Goal: Feedback & Contribution: Contribute content

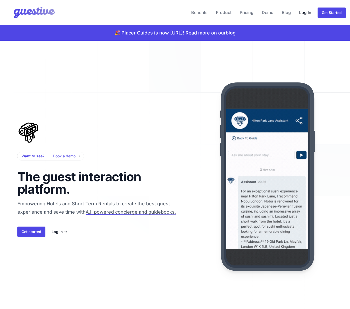
click at [306, 13] on link "Log In" at bounding box center [305, 12] width 16 height 12
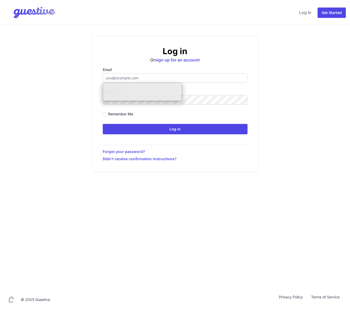
type input "[EMAIL_ADDRESS][DOMAIN_NAME]"
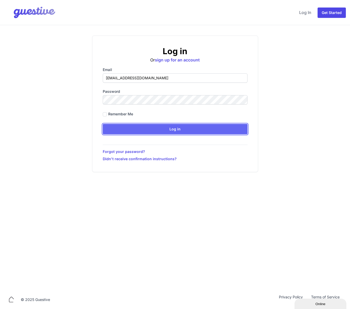
click at [136, 131] on input "Log in" at bounding box center [175, 129] width 145 height 10
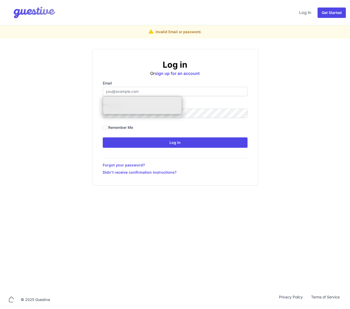
type input "[EMAIL_ADDRESS][DOMAIN_NAME]"
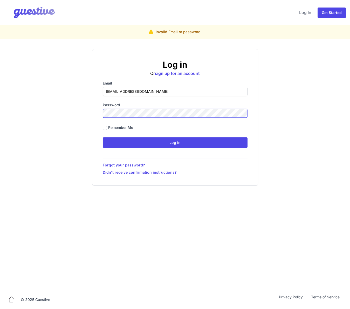
click at [50, 108] on div "Log in Or sign up for an account Email [EMAIL_ADDRESS][DOMAIN_NAME] Password Re…" at bounding box center [175, 117] width 332 height 137
click at [103, 137] on input "Log in" at bounding box center [175, 142] width 145 height 10
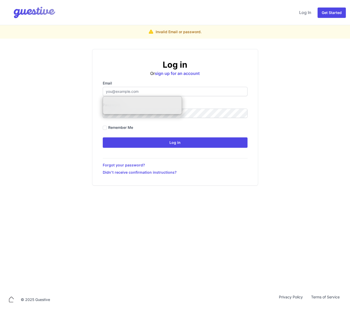
type input "[EMAIL_ADDRESS][DOMAIN_NAME]"
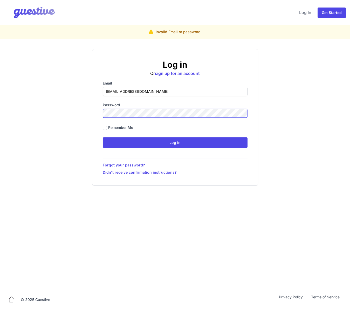
click at [81, 109] on div "Log in Or sign up for an account Email [EMAIL_ADDRESS][DOMAIN_NAME] Password Re…" at bounding box center [175, 117] width 332 height 137
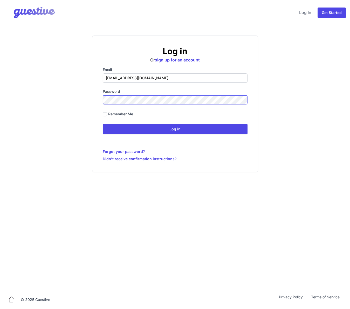
click at [103, 124] on input "Log in" at bounding box center [175, 129] width 145 height 10
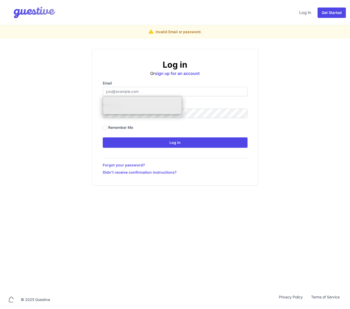
type input "[EMAIL_ADDRESS][DOMAIN_NAME]"
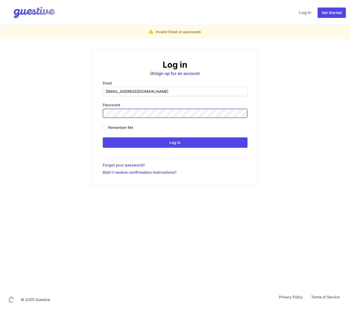
click at [60, 110] on div "Log in Or sign up for an account Email [EMAIL_ADDRESS][DOMAIN_NAME] Password Re…" at bounding box center [175, 117] width 332 height 137
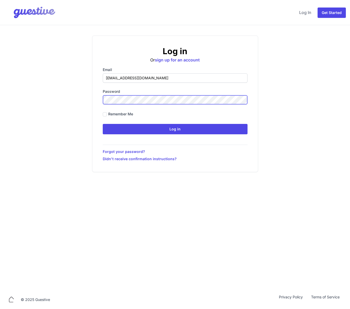
click at [103, 124] on input "Log in" at bounding box center [175, 129] width 145 height 10
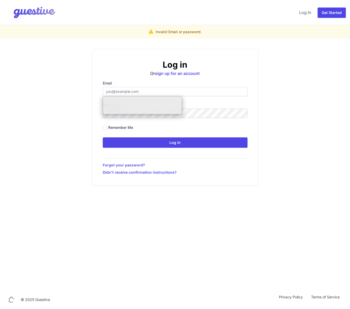
type input "[EMAIL_ADDRESS][DOMAIN_NAME]"
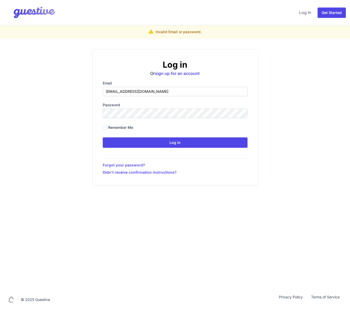
click at [51, 108] on div "Log in Or sign up for an account Email [EMAIL_ADDRESS][DOMAIN_NAME] Password Re…" at bounding box center [175, 117] width 332 height 137
click at [89, 112] on div "Log in Or sign up for an account Email [EMAIL_ADDRESS][DOMAIN_NAME] Password Re…" at bounding box center [175, 117] width 332 height 137
click at [103, 137] on input "Log in" at bounding box center [175, 142] width 145 height 10
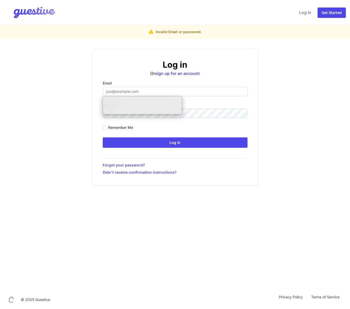
type input "[EMAIL_ADDRESS][DOMAIN_NAME]"
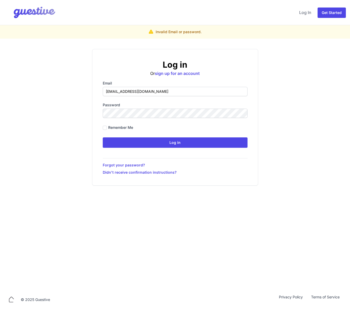
click at [79, 111] on div "Log in Or sign up for an account Email [EMAIL_ADDRESS][DOMAIN_NAME] Password Re…" at bounding box center [175, 117] width 332 height 137
click at [79, 109] on div "Log in Or sign up for an account Email [EMAIL_ADDRESS][DOMAIN_NAME] Password Re…" at bounding box center [175, 117] width 332 height 137
click at [103, 137] on input "Log in" at bounding box center [175, 142] width 145 height 10
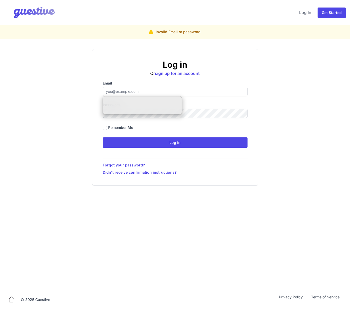
type input "[EMAIL_ADDRESS][DOMAIN_NAME]"
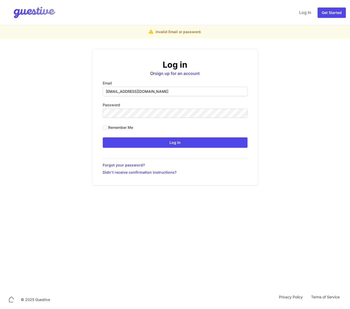
click at [59, 109] on div "Log in Or sign up for an account Email [EMAIL_ADDRESS][DOMAIN_NAME] Password Re…" at bounding box center [175, 117] width 332 height 137
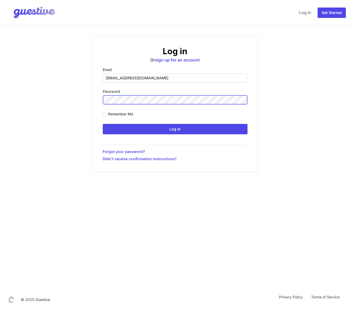
click at [72, 95] on div "Log in Or sign up for an account Email [EMAIL_ADDRESS][DOMAIN_NAME] Password Re…" at bounding box center [175, 104] width 332 height 137
click at [103, 124] on input "Log in" at bounding box center [175, 129] width 145 height 10
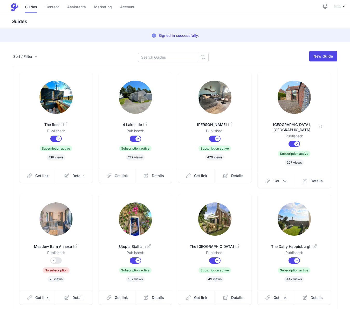
click at [122, 177] on span "Get link" at bounding box center [121, 175] width 13 height 5
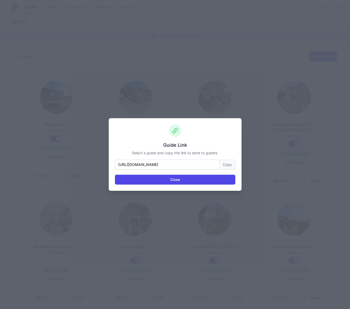
click at [223, 167] on button "Copy" at bounding box center [228, 165] width 16 height 10
click at [235, 93] on div "Guide Link Select a guide and copy the link to send to guests. [URL][DOMAIN_NAM…" at bounding box center [175, 154] width 350 height 309
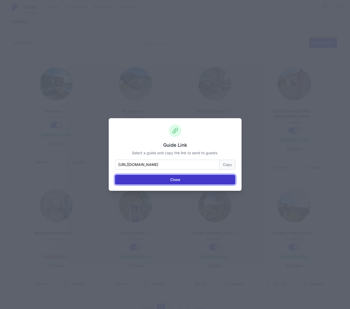
click at [179, 179] on button "Close" at bounding box center [175, 180] width 120 height 10
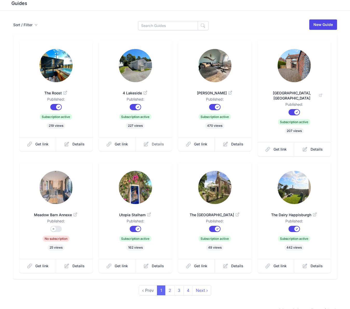
scroll to position [26, 0]
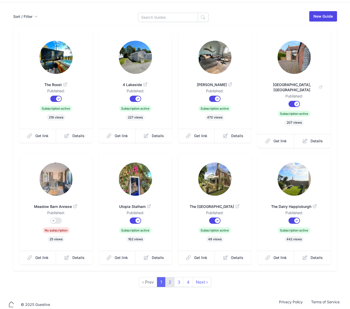
click at [170, 277] on link "2" at bounding box center [169, 282] width 9 height 10
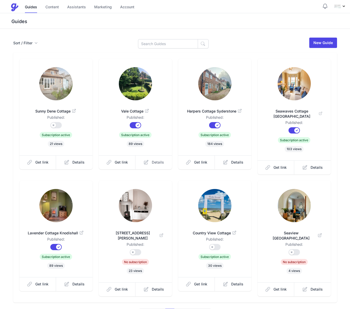
scroll to position [32, 0]
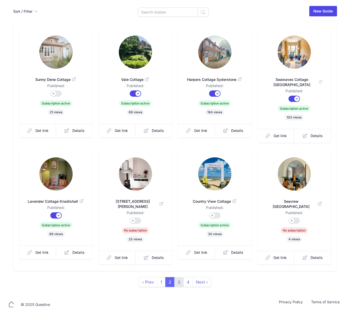
click at [181, 278] on link "3" at bounding box center [178, 282] width 9 height 10
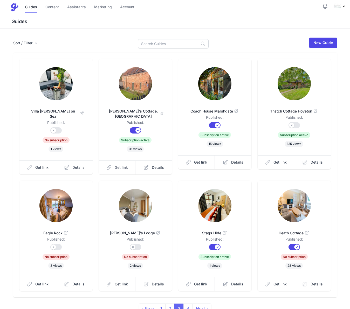
click at [124, 170] on link "Get link" at bounding box center [117, 168] width 37 height 14
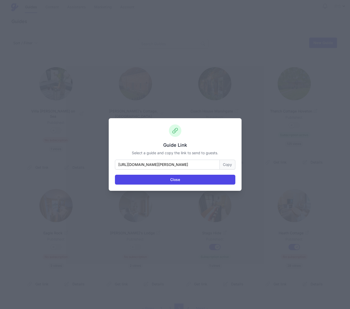
click at [227, 165] on button "Copy" at bounding box center [228, 165] width 16 height 10
click at [214, 185] on div "Guide Link Select a guide and copy the link to send to guests. [URL][DOMAIN_NAM…" at bounding box center [175, 154] width 133 height 73
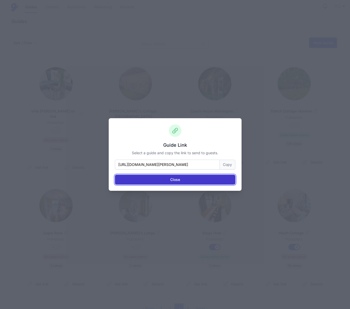
click at [211, 180] on button "Close" at bounding box center [175, 180] width 120 height 10
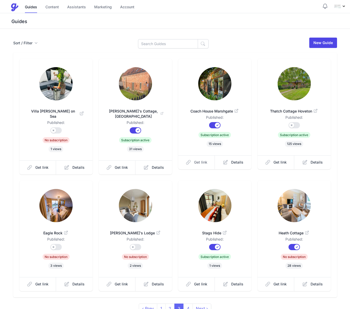
click at [201, 163] on span "Get link" at bounding box center [200, 162] width 13 height 5
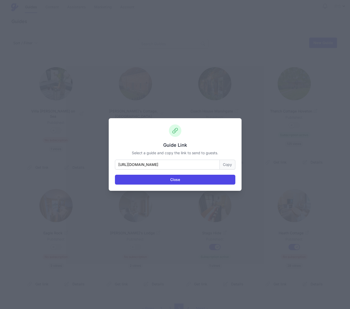
click at [223, 164] on button "Copy" at bounding box center [228, 165] width 16 height 10
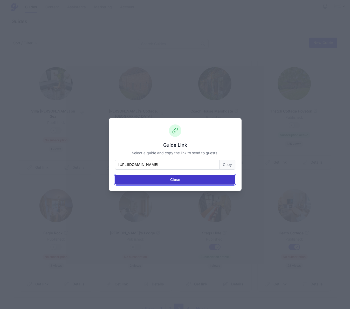
click at [183, 181] on button "Close" at bounding box center [175, 180] width 120 height 10
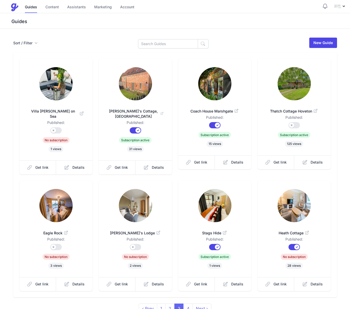
scroll to position [32, 0]
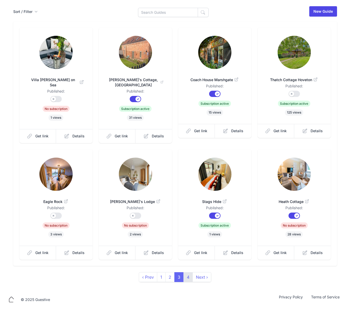
click at [190, 277] on link "4" at bounding box center [187, 277] width 9 height 10
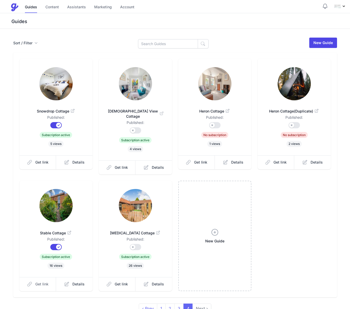
click at [38, 282] on span "Get link" at bounding box center [41, 284] width 13 height 5
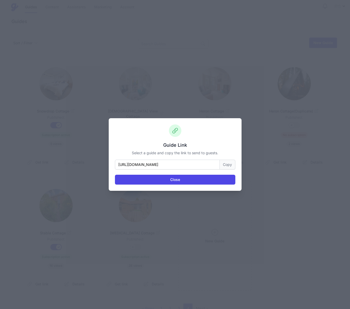
click at [225, 165] on button "Copy" at bounding box center [228, 165] width 16 height 10
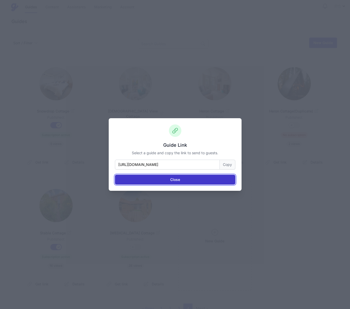
click at [209, 181] on button "Close" at bounding box center [175, 180] width 120 height 10
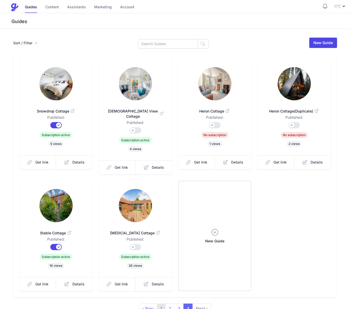
click at [163, 304] on link "1" at bounding box center [161, 309] width 9 height 10
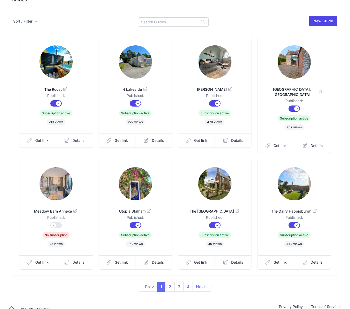
scroll to position [26, 0]
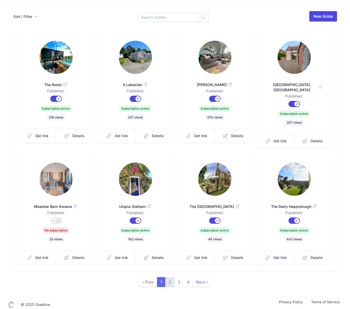
click at [170, 277] on link "2" at bounding box center [169, 282] width 9 height 10
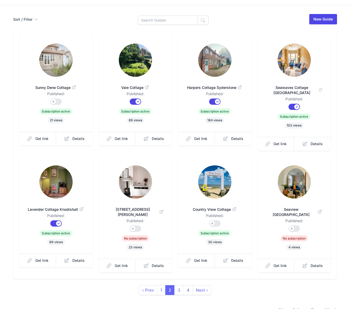
scroll to position [32, 0]
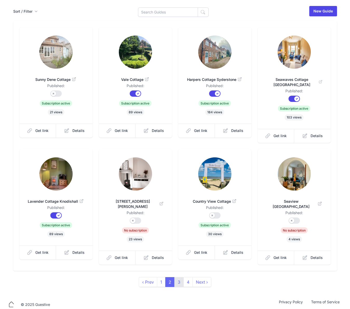
click at [177, 277] on link "3" at bounding box center [178, 282] width 9 height 10
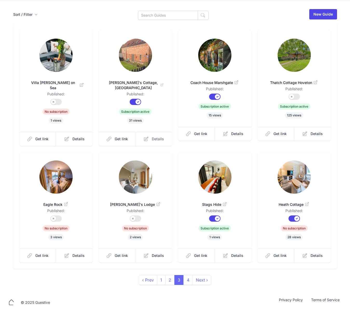
scroll to position [32, 0]
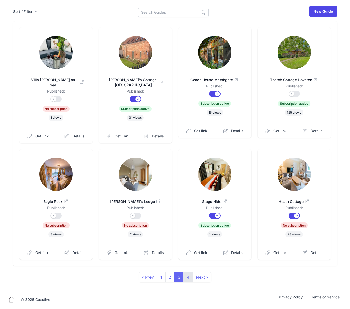
click at [189, 276] on link "4" at bounding box center [187, 277] width 9 height 10
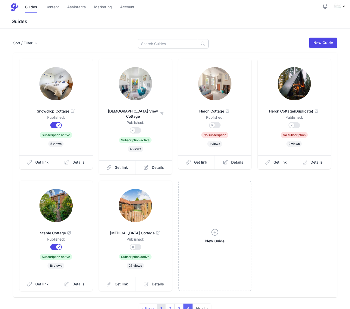
click at [161, 304] on link "1" at bounding box center [161, 309] width 9 height 10
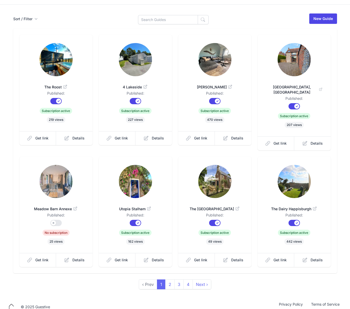
scroll to position [26, 0]
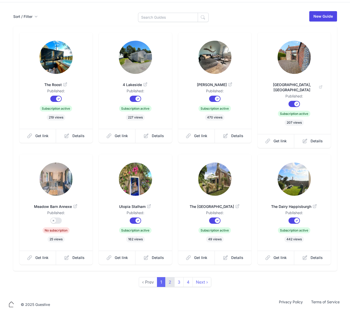
click at [168, 278] on link "2" at bounding box center [169, 282] width 9 height 10
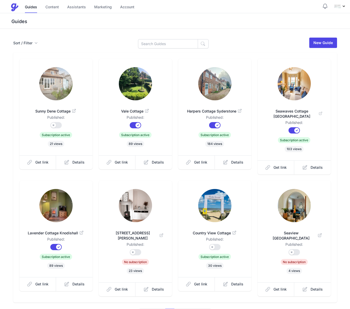
scroll to position [32, 0]
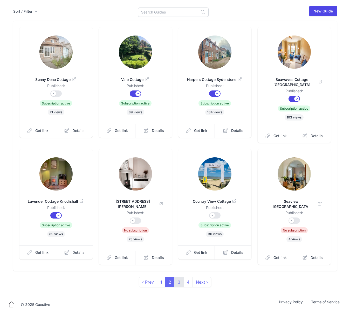
click at [176, 277] on link "3" at bounding box center [178, 282] width 9 height 10
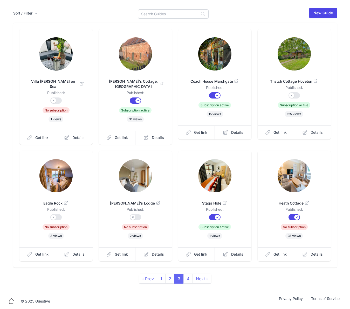
scroll to position [32, 0]
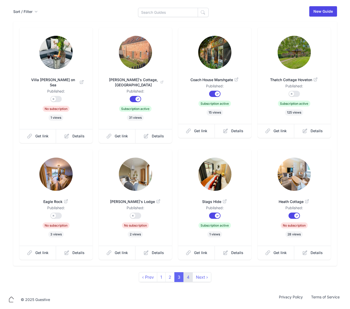
click at [186, 278] on link "4" at bounding box center [187, 277] width 9 height 10
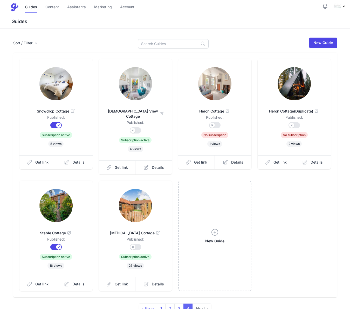
scroll to position [26, 0]
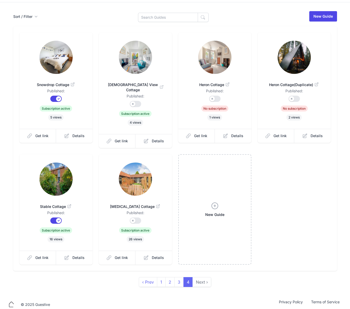
click at [202, 278] on span "Next ›" at bounding box center [201, 282] width 19 height 10
click at [137, 101] on button "Published?" at bounding box center [135, 104] width 11 height 6
click at [160, 277] on link "1" at bounding box center [161, 282] width 9 height 10
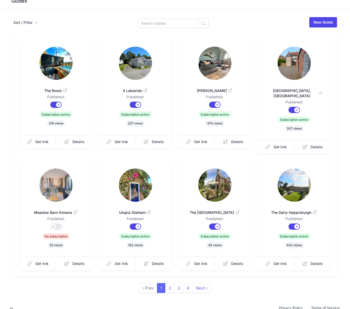
scroll to position [26, 0]
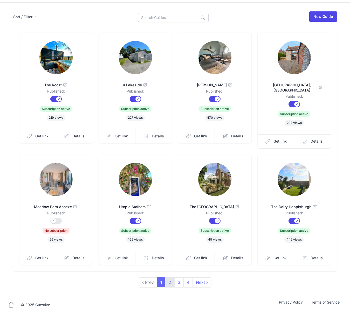
click at [171, 278] on link "2" at bounding box center [169, 283] width 9 height 10
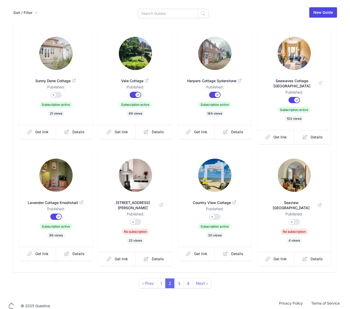
scroll to position [32, 0]
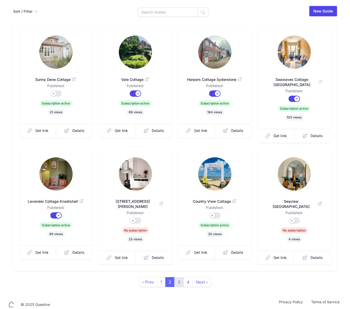
click at [180, 277] on link "3" at bounding box center [178, 282] width 9 height 10
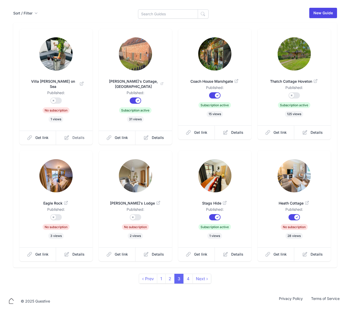
scroll to position [31, 0]
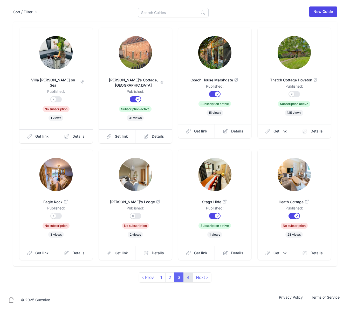
click at [188, 277] on link "4" at bounding box center [187, 278] width 9 height 10
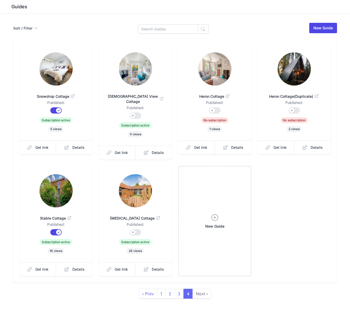
scroll to position [26, 0]
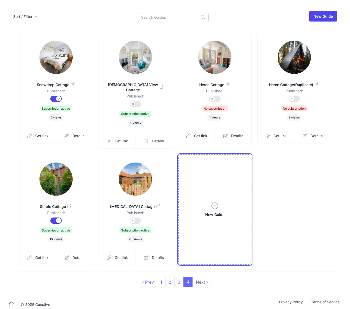
click at [218, 203] on icon at bounding box center [215, 206] width 8 height 8
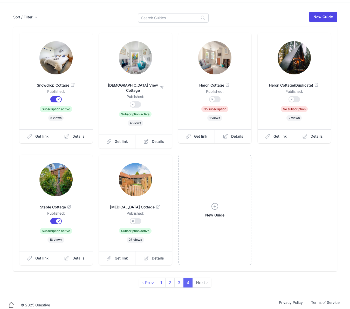
scroll to position [26, 0]
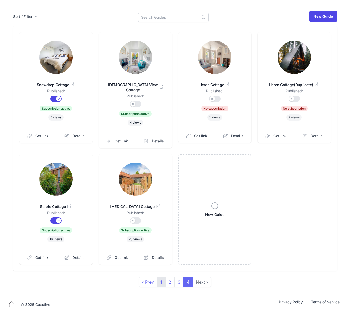
click at [161, 277] on link "1" at bounding box center [161, 282] width 9 height 10
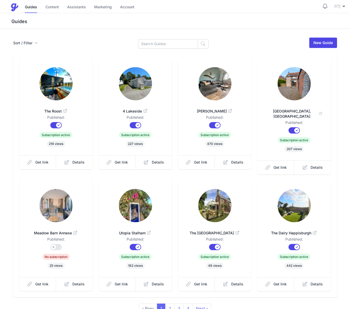
scroll to position [26, 0]
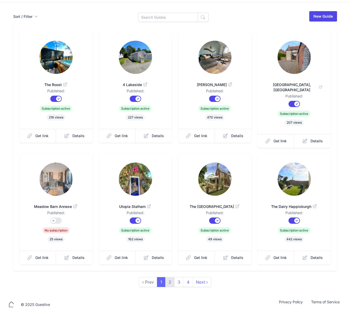
click at [171, 278] on link "2" at bounding box center [169, 282] width 9 height 10
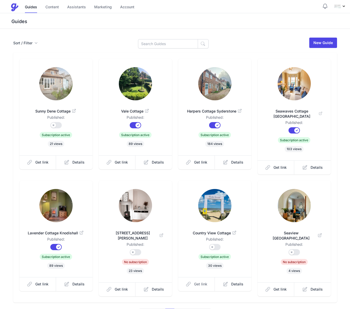
click at [198, 282] on span "Get link" at bounding box center [200, 284] width 13 height 5
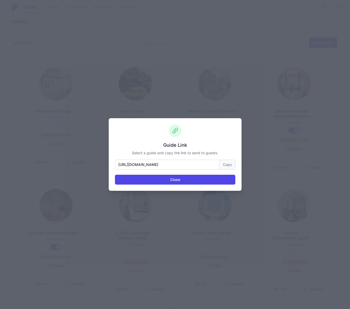
click at [227, 167] on button "Copy" at bounding box center [228, 165] width 16 height 10
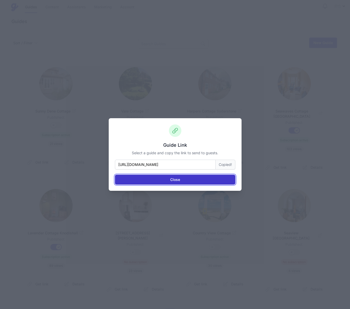
click at [199, 179] on button "Close" at bounding box center [175, 180] width 120 height 10
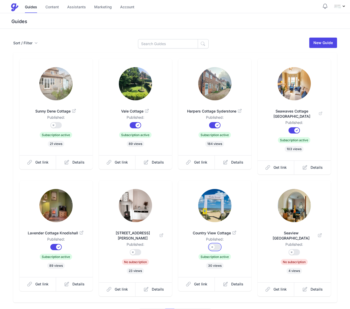
click at [218, 244] on button "Published?" at bounding box center [214, 247] width 11 height 6
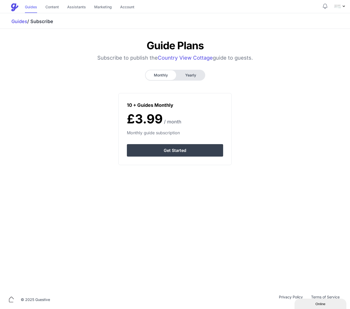
click at [33, 7] on link "Guides" at bounding box center [31, 7] width 12 height 11
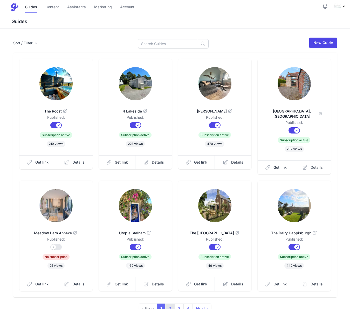
click at [171, 305] on link "2" at bounding box center [169, 309] width 9 height 10
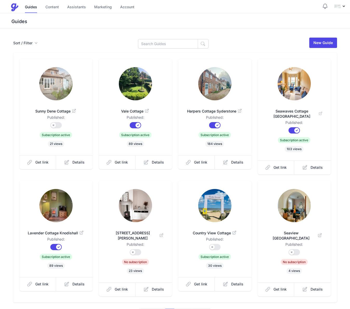
scroll to position [32, 0]
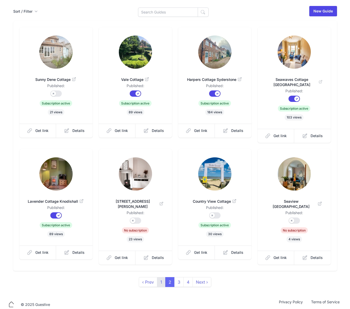
click at [163, 278] on link "1" at bounding box center [161, 282] width 9 height 10
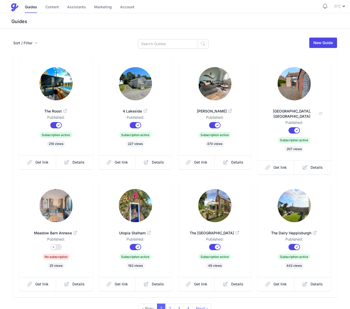
scroll to position [26, 0]
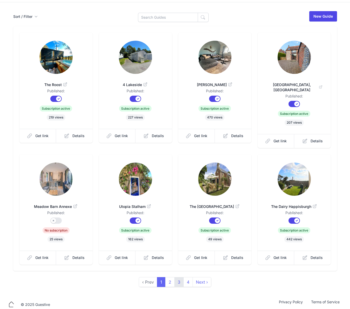
click at [180, 280] on link "3" at bounding box center [178, 282] width 9 height 10
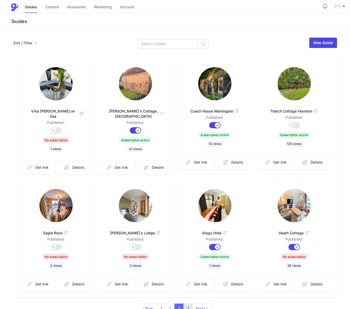
click at [189, 305] on link "4" at bounding box center [187, 309] width 9 height 10
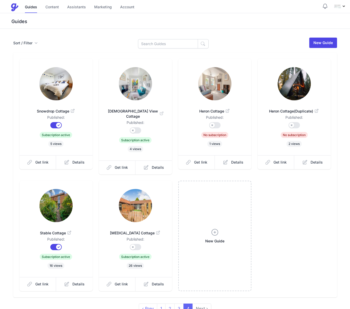
scroll to position [26, 0]
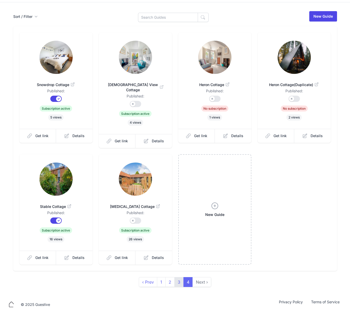
click at [182, 278] on link "3" at bounding box center [178, 282] width 9 height 10
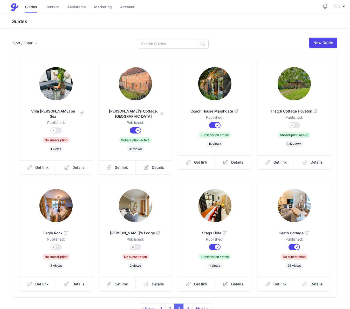
scroll to position [32, 0]
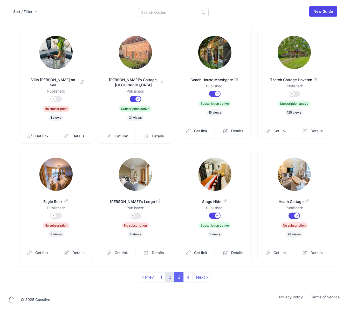
click at [168, 276] on link "2" at bounding box center [169, 277] width 9 height 10
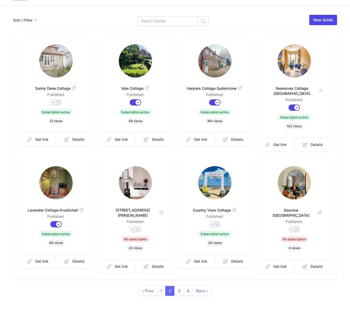
scroll to position [27, 0]
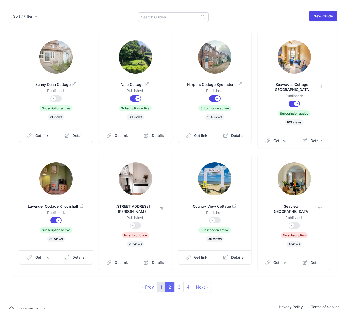
click at [159, 282] on link "1" at bounding box center [161, 287] width 9 height 10
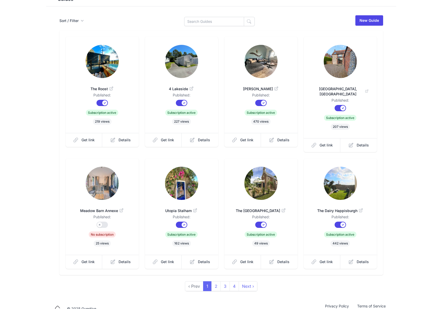
scroll to position [26, 0]
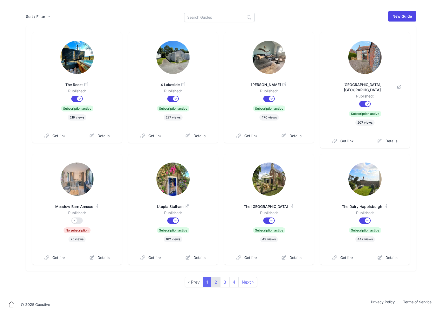
click at [214, 277] on link "2" at bounding box center [215, 282] width 9 height 10
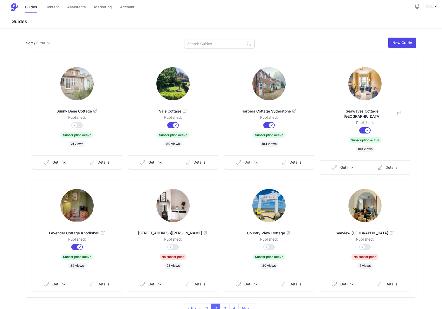
click at [251, 161] on span "Get link" at bounding box center [250, 162] width 13 height 5
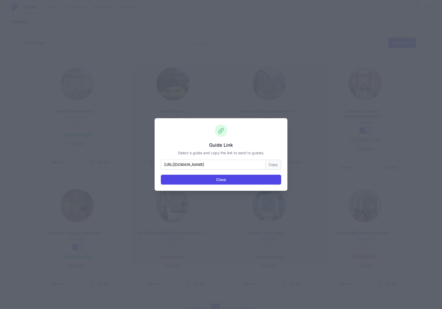
click at [274, 163] on button "Copy" at bounding box center [274, 165] width 16 height 10
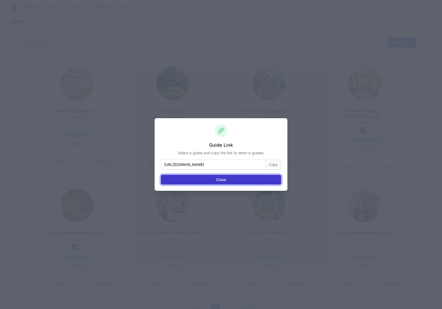
click at [245, 178] on button "Close" at bounding box center [221, 180] width 120 height 10
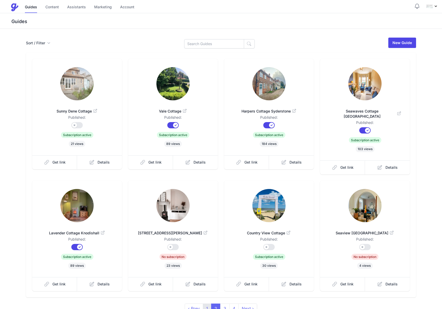
click at [207, 304] on link "1" at bounding box center [207, 309] width 9 height 10
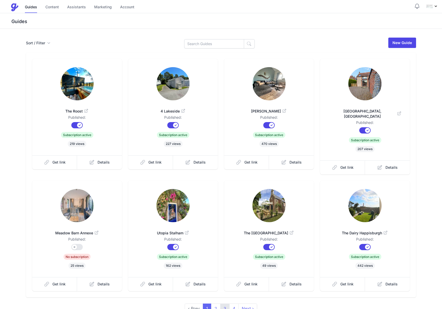
click at [226, 304] on link "3" at bounding box center [224, 309] width 9 height 10
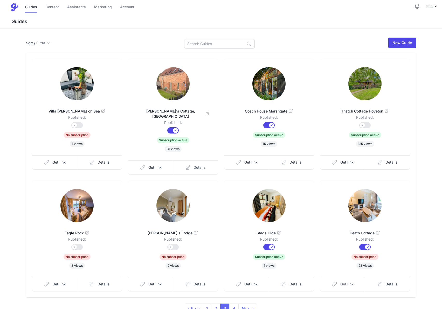
click at [339, 280] on link "Get link" at bounding box center [342, 284] width 45 height 14
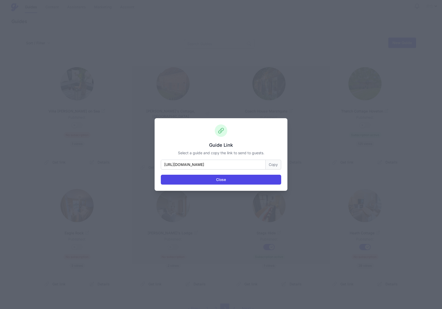
click at [275, 165] on button "Copy" at bounding box center [274, 165] width 16 height 10
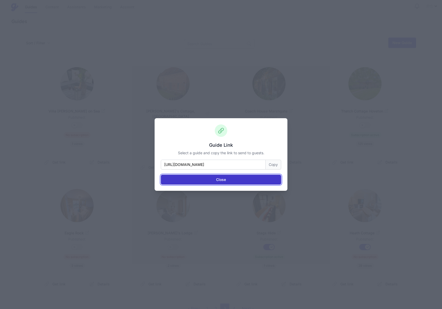
click at [259, 179] on button "Close" at bounding box center [221, 180] width 120 height 10
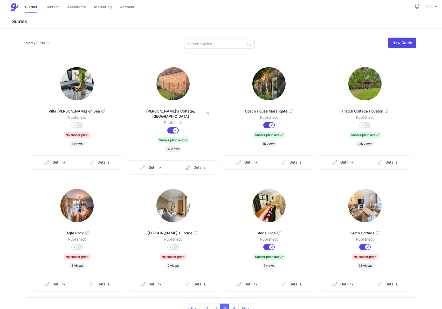
scroll to position [26, 0]
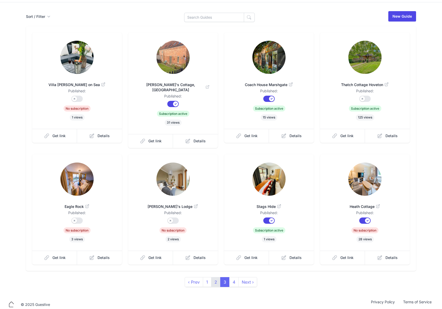
click at [215, 279] on link "2" at bounding box center [215, 282] width 9 height 10
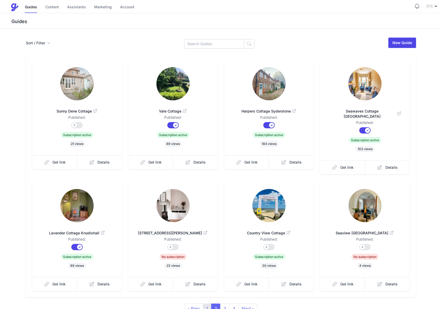
click at [209, 304] on link "1" at bounding box center [207, 309] width 9 height 10
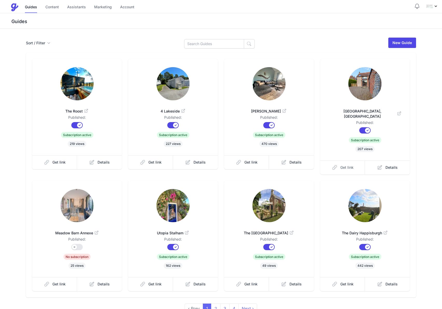
drag, startPoint x: 348, startPoint y: 154, endPoint x: 342, endPoint y: 163, distance: 10.7
click at [348, 154] on div "Meadow Barn, Edingthorpe Published: Published? Subscription? Subscription activ…" at bounding box center [365, 110] width 90 height 102
click at [342, 165] on span "Get link" at bounding box center [346, 167] width 13 height 5
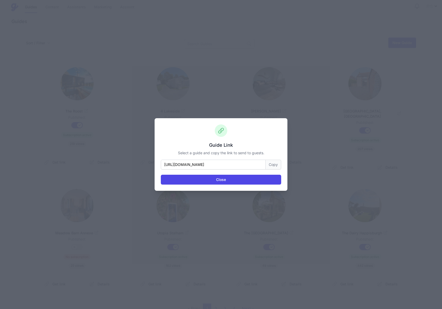
click at [273, 168] on button "Copy" at bounding box center [274, 165] width 16 height 10
drag, startPoint x: 15, startPoint y: 141, endPoint x: 0, endPoint y: 121, distance: 24.7
click at [15, 140] on div "Guide Link Select a guide and copy the link to send to guests. https://www.plac…" at bounding box center [221, 154] width 442 height 309
click at [237, 180] on button "Close" at bounding box center [221, 180] width 120 height 10
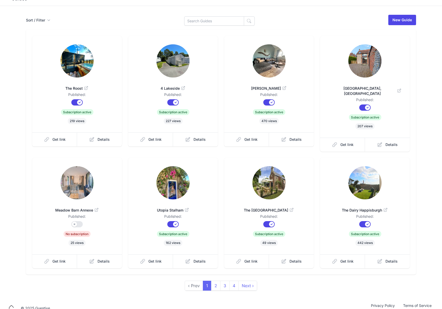
scroll to position [26, 0]
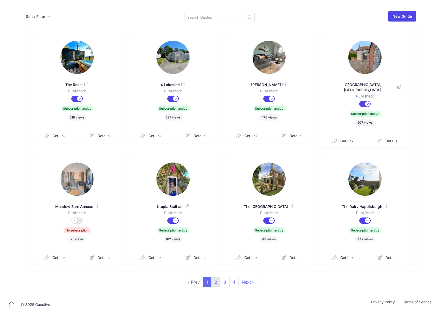
click at [218, 278] on link "2" at bounding box center [215, 282] width 9 height 10
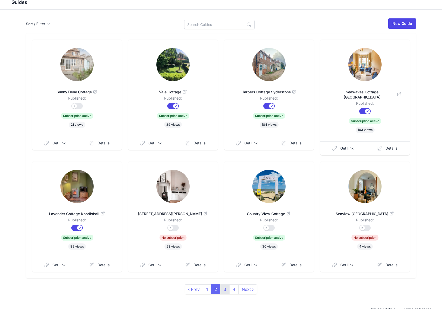
click at [222, 285] on link "3" at bounding box center [224, 290] width 9 height 10
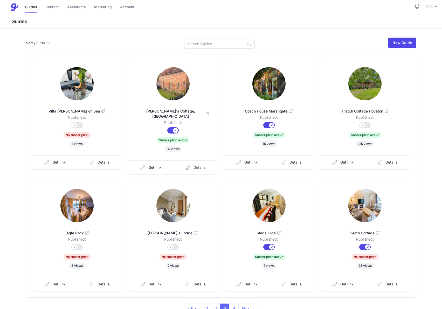
scroll to position [26, 0]
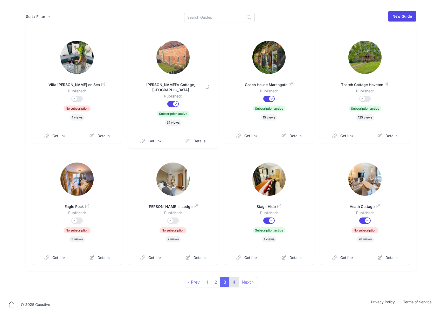
click at [234, 277] on link "4" at bounding box center [233, 282] width 9 height 10
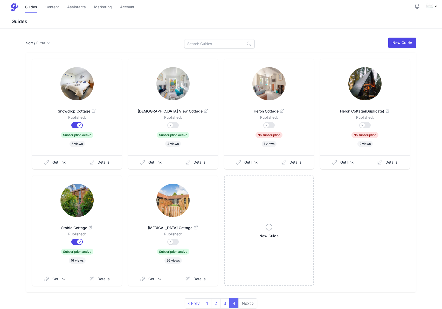
click at [177, 194] on img at bounding box center [172, 200] width 33 height 33
click at [158, 281] on span "Get link" at bounding box center [154, 278] width 13 height 5
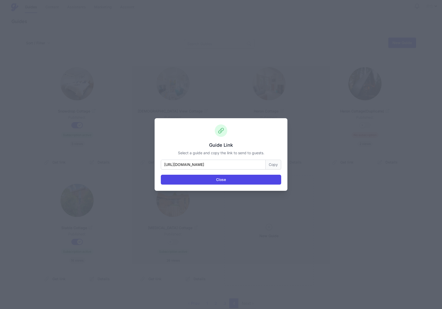
click at [272, 165] on button "Copy" at bounding box center [274, 165] width 16 height 10
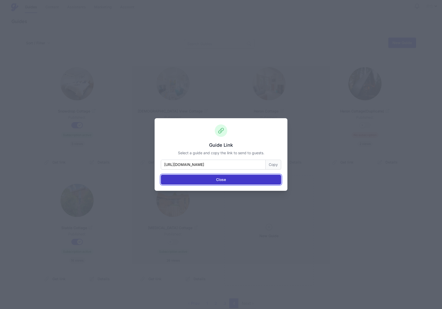
click at [250, 183] on button "Close" at bounding box center [221, 180] width 120 height 10
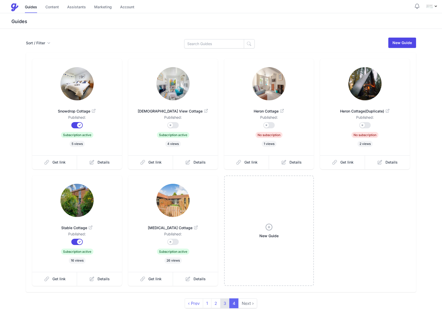
click at [224, 303] on link "3" at bounding box center [224, 304] width 9 height 10
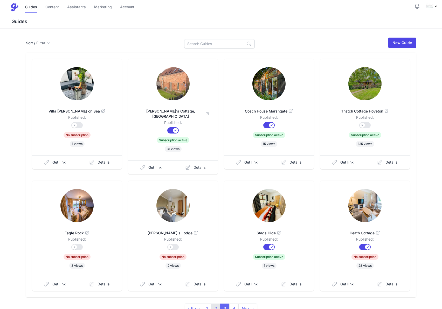
click at [217, 304] on link "2" at bounding box center [215, 309] width 9 height 10
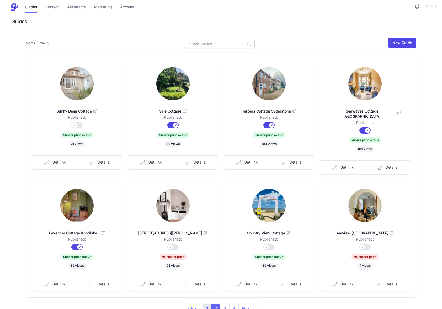
click at [206, 304] on link "1" at bounding box center [207, 309] width 9 height 10
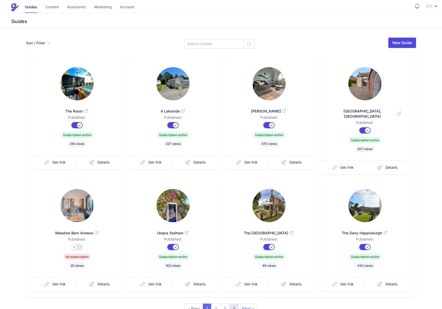
click at [232, 304] on link "4" at bounding box center [233, 309] width 9 height 10
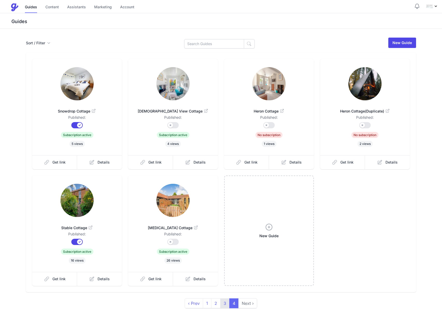
click at [225, 302] on link "3" at bounding box center [224, 304] width 9 height 10
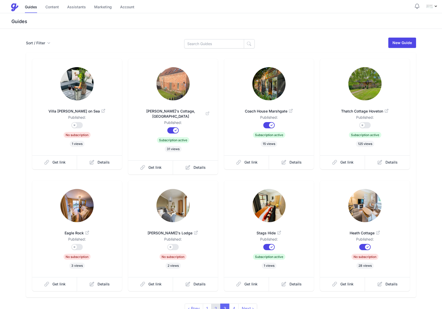
click at [217, 305] on link "2" at bounding box center [215, 309] width 9 height 10
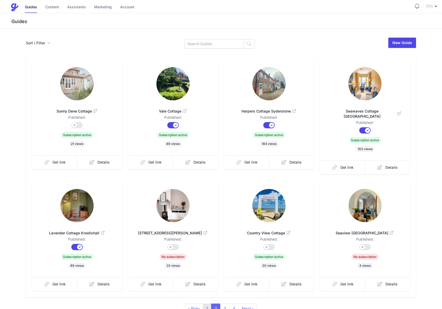
click at [209, 305] on link "1" at bounding box center [207, 309] width 9 height 10
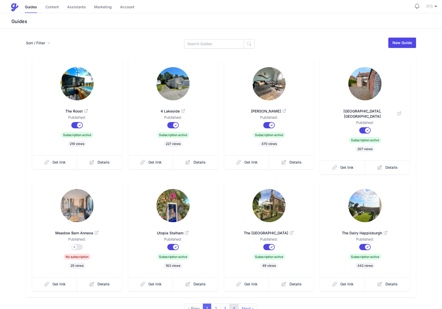
click at [234, 305] on link "4" at bounding box center [233, 309] width 9 height 10
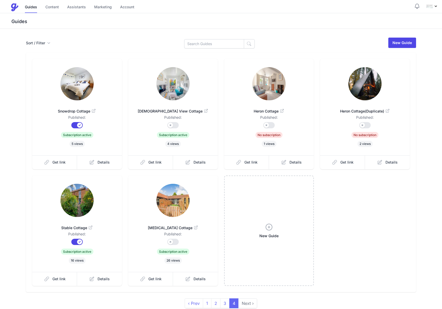
click at [245, 305] on span "Next ›" at bounding box center [247, 304] width 19 height 10
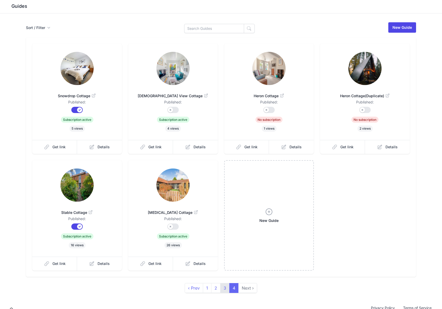
click at [224, 290] on link "3" at bounding box center [224, 288] width 9 height 10
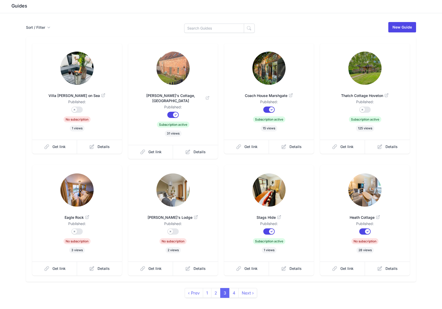
scroll to position [16, 0]
click at [216, 288] on link "2" at bounding box center [215, 293] width 9 height 10
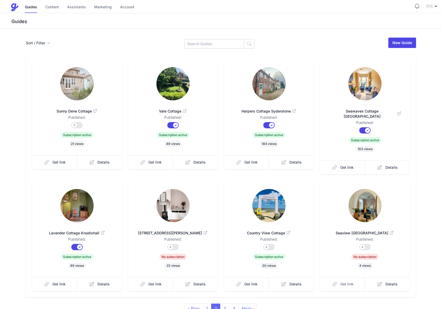
click at [346, 282] on span "Get link" at bounding box center [346, 284] width 13 height 5
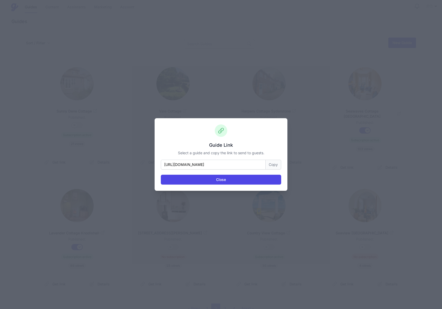
click at [274, 166] on button "Copy" at bounding box center [274, 165] width 16 height 10
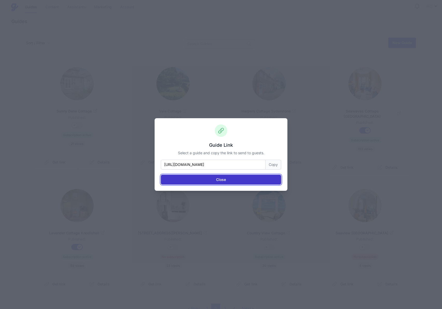
click at [258, 182] on button "Close" at bounding box center [221, 180] width 120 height 10
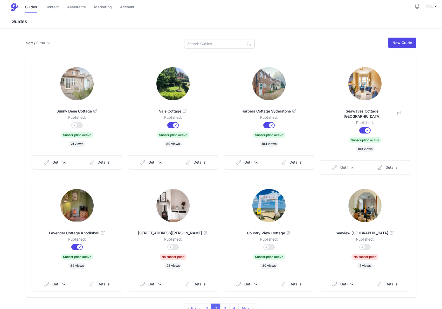
click at [341, 165] on span "Get link" at bounding box center [346, 167] width 13 height 5
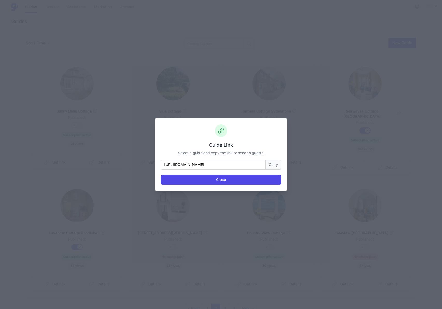
click at [268, 165] on button "Copy" at bounding box center [274, 165] width 16 height 10
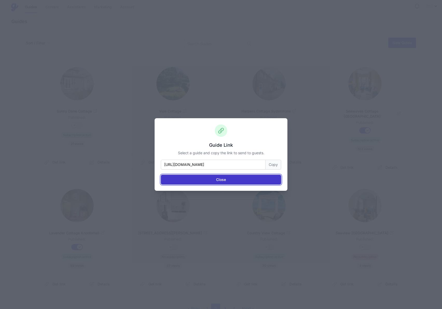
click at [212, 183] on button "Close" at bounding box center [221, 180] width 120 height 10
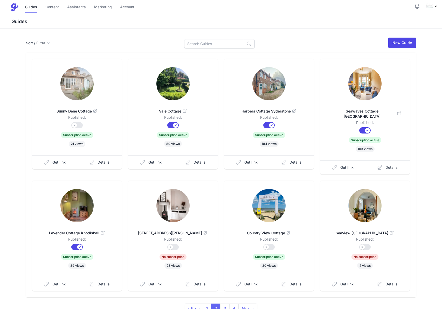
scroll to position [26, 0]
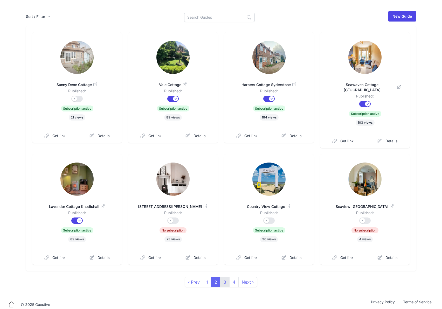
click at [226, 279] on link "3" at bounding box center [224, 282] width 9 height 10
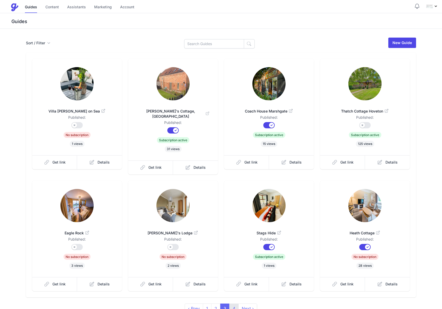
click at [234, 304] on link "4" at bounding box center [233, 309] width 9 height 10
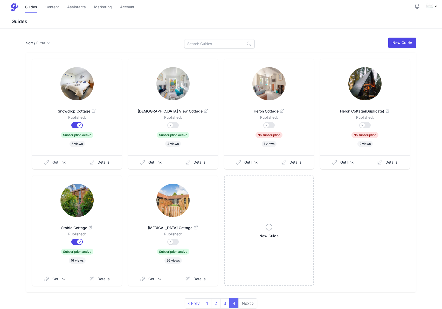
click at [65, 164] on span "Get link" at bounding box center [58, 162] width 13 height 5
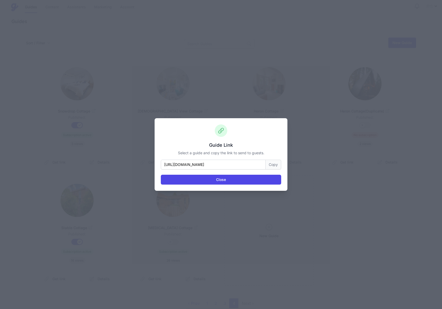
click at [274, 164] on button "Copy" at bounding box center [274, 165] width 16 height 10
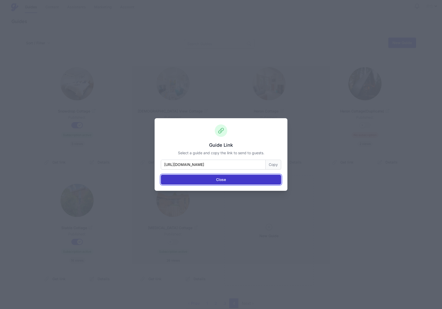
click at [265, 183] on button "Close" at bounding box center [221, 180] width 120 height 10
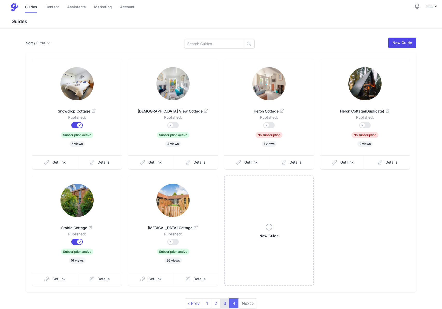
click at [224, 304] on link "3" at bounding box center [224, 304] width 9 height 10
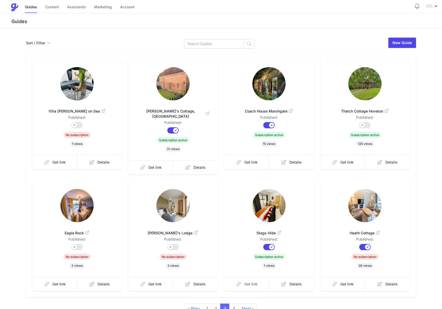
click at [256, 283] on link "Get link" at bounding box center [246, 284] width 45 height 14
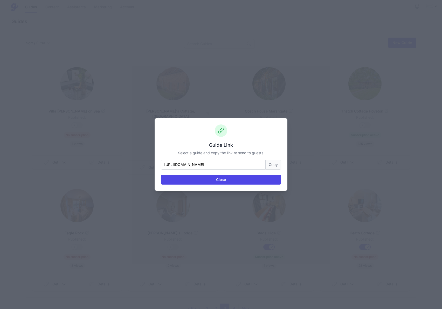
click at [277, 165] on button "Copy" at bounding box center [274, 165] width 16 height 10
click at [178, 177] on button "Close" at bounding box center [221, 180] width 120 height 10
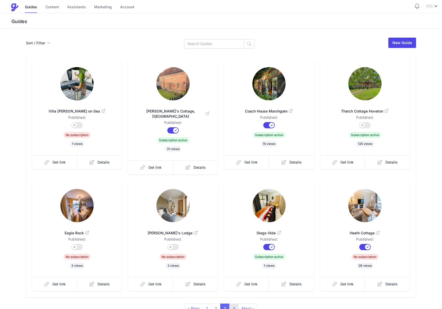
click at [232, 304] on link "4" at bounding box center [233, 309] width 9 height 10
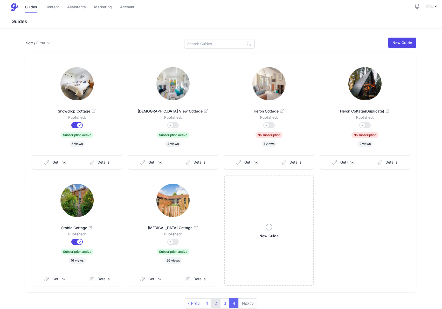
click at [215, 305] on link "2" at bounding box center [215, 304] width 9 height 10
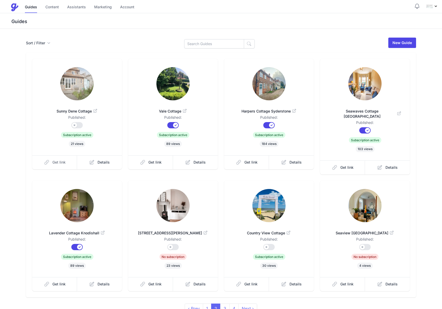
click at [65, 163] on span "Get link" at bounding box center [58, 162] width 13 height 5
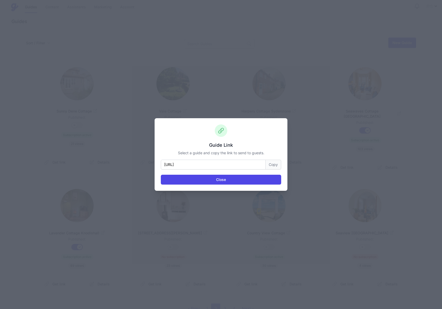
click at [274, 164] on button "Copy" at bounding box center [274, 165] width 16 height 10
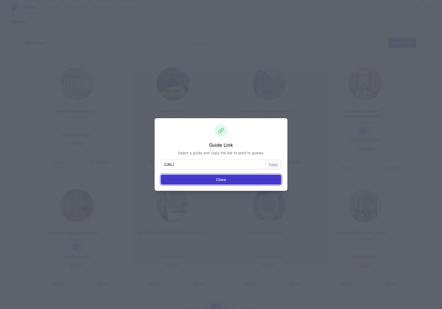
click at [261, 181] on button "Close" at bounding box center [221, 180] width 120 height 10
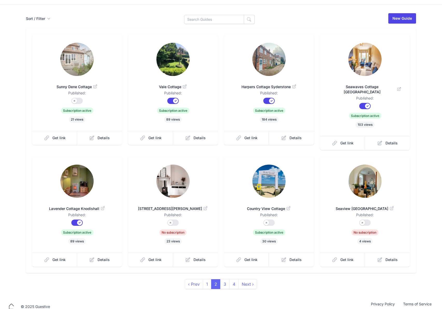
scroll to position [26, 0]
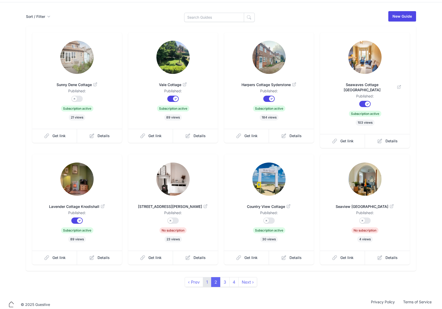
click at [206, 277] on link "1" at bounding box center [207, 282] width 9 height 10
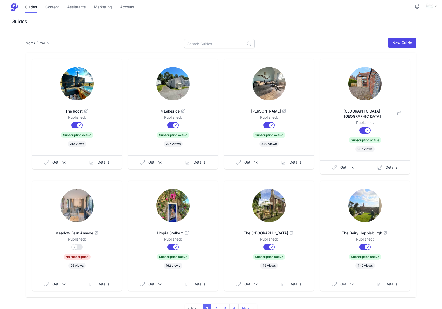
click at [340, 277] on link "Get link" at bounding box center [342, 284] width 45 height 14
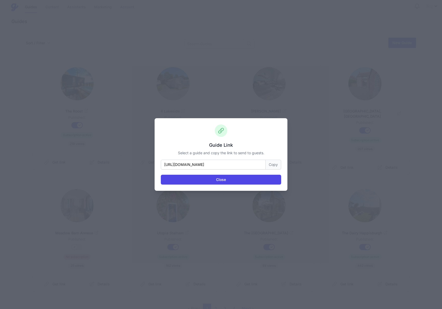
click at [275, 165] on button "Copy" at bounding box center [274, 165] width 16 height 10
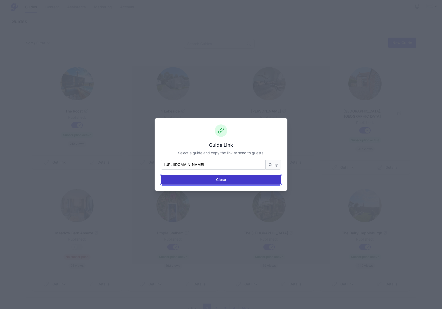
click at [231, 181] on button "Close" at bounding box center [221, 180] width 120 height 10
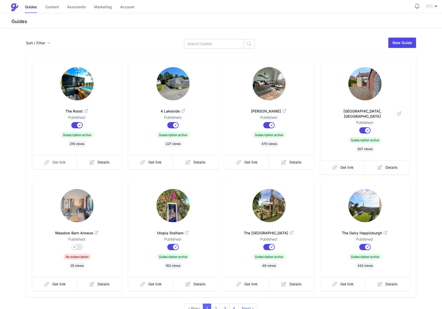
click at [61, 167] on link "Get link" at bounding box center [54, 162] width 45 height 14
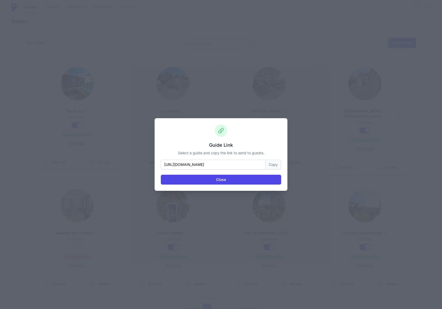
click at [269, 167] on button "Copy" at bounding box center [274, 165] width 16 height 10
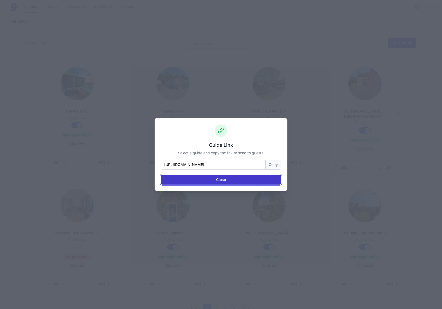
click at [242, 178] on button "Close" at bounding box center [221, 180] width 120 height 10
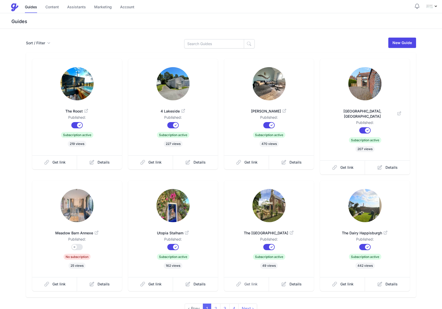
click at [255, 285] on link "Get link" at bounding box center [246, 284] width 45 height 14
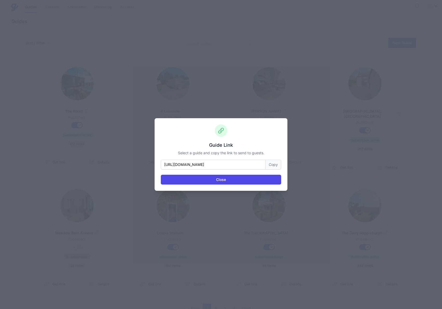
drag, startPoint x: 276, startPoint y: 165, endPoint x: 108, endPoint y: 158, distance: 167.4
click at [275, 165] on button "Copy" at bounding box center [274, 165] width 16 height 10
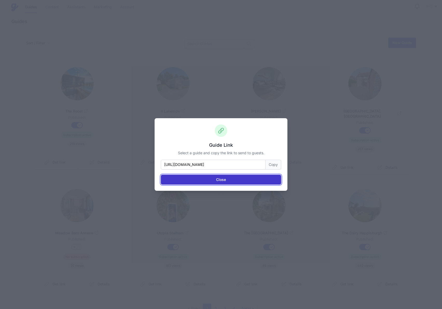
click at [270, 180] on button "Close" at bounding box center [221, 180] width 120 height 10
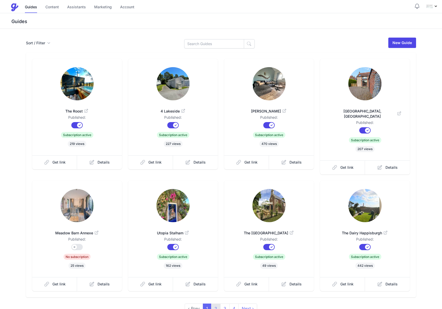
click at [214, 305] on link "2" at bounding box center [215, 309] width 9 height 10
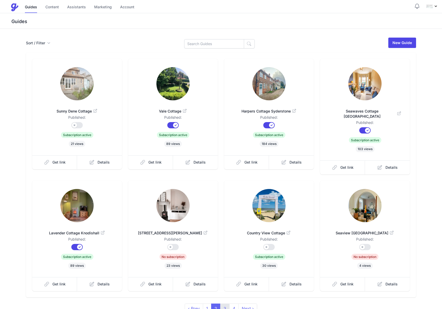
click at [227, 304] on link "3" at bounding box center [224, 309] width 9 height 10
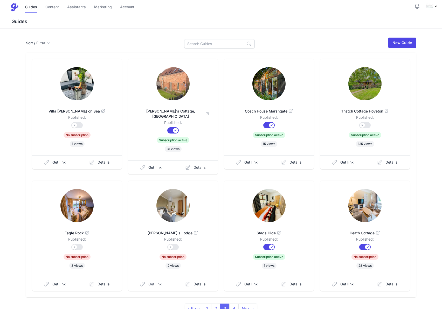
click at [161, 283] on link "Get link" at bounding box center [150, 284] width 45 height 14
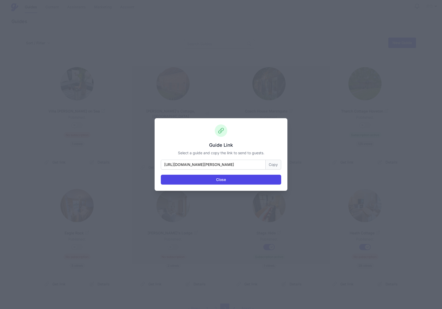
click at [274, 163] on button "Copy" at bounding box center [274, 165] width 16 height 10
click at [252, 185] on div "Guide Link Select a guide and copy the link to send to guests. https://www.plac…" at bounding box center [221, 154] width 133 height 73
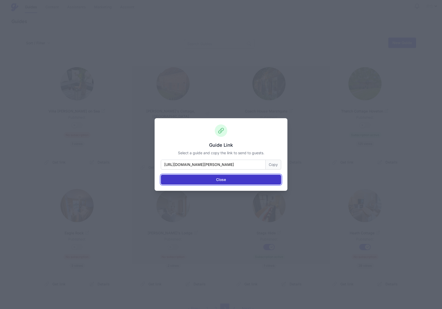
click at [253, 182] on button "Close" at bounding box center [221, 180] width 120 height 10
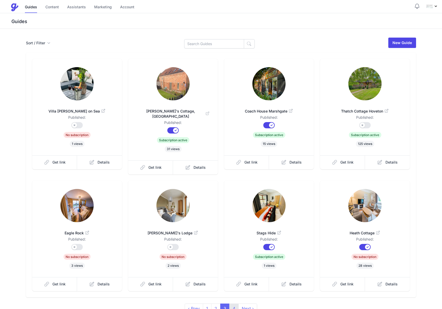
click at [231, 304] on link "4" at bounding box center [233, 309] width 9 height 10
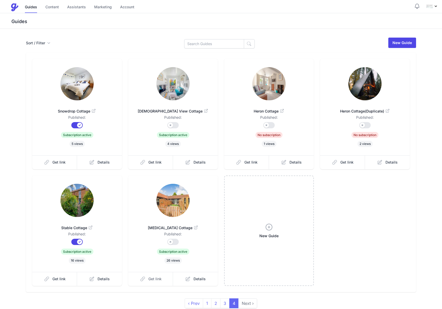
click at [162, 278] on link "Get link" at bounding box center [150, 279] width 45 height 14
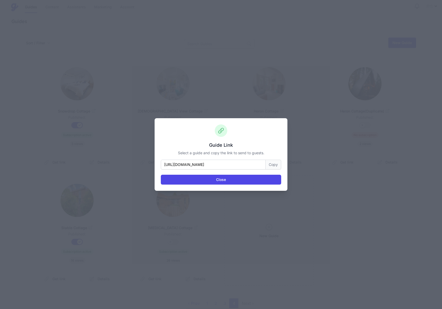
drag, startPoint x: 269, startPoint y: 166, endPoint x: 70, endPoint y: 164, distance: 200.0
click at [268, 166] on button "Copy" at bounding box center [274, 165] width 16 height 10
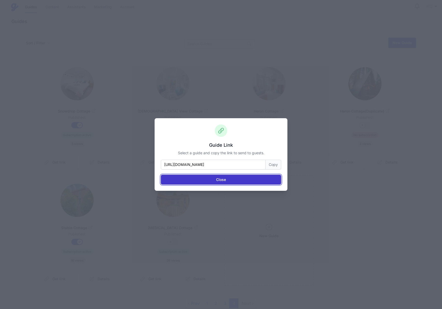
click at [215, 179] on button "Close" at bounding box center [221, 180] width 120 height 10
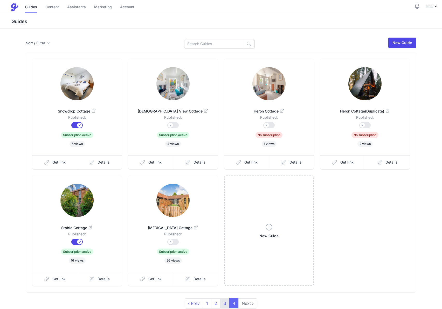
click at [223, 303] on link "3" at bounding box center [224, 304] width 9 height 10
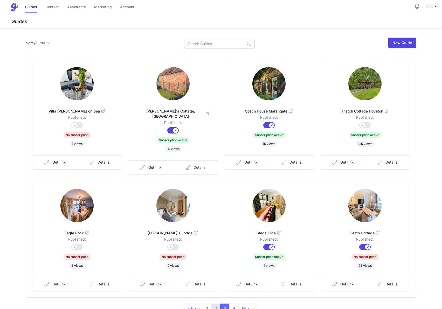
click at [217, 304] on link "2" at bounding box center [215, 309] width 9 height 10
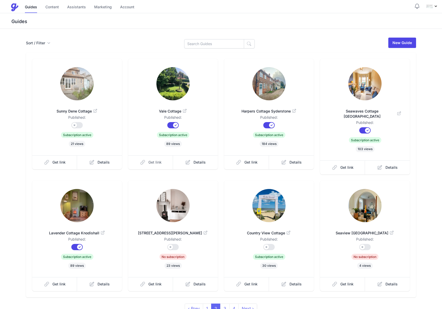
click at [155, 161] on span "Get link" at bounding box center [154, 162] width 13 height 5
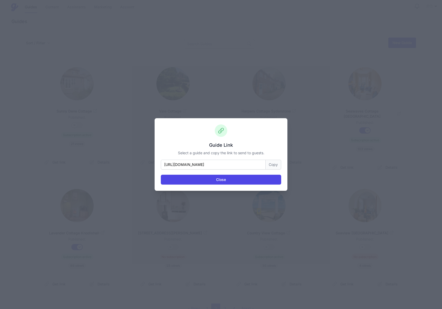
click at [279, 167] on button "Copy" at bounding box center [274, 165] width 16 height 10
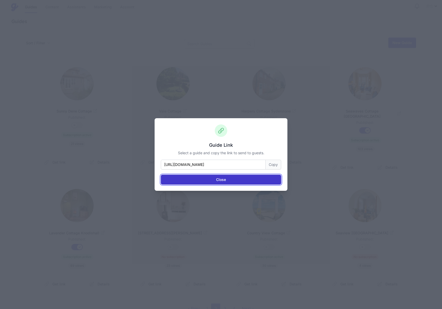
click at [250, 180] on button "Close" at bounding box center [221, 180] width 120 height 10
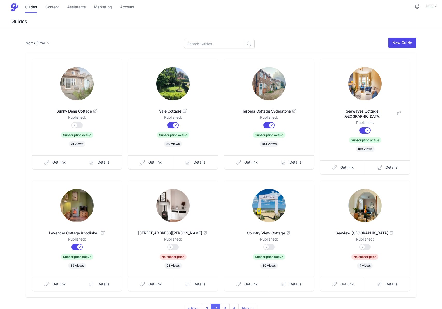
click at [346, 282] on link "Get link" at bounding box center [342, 284] width 45 height 14
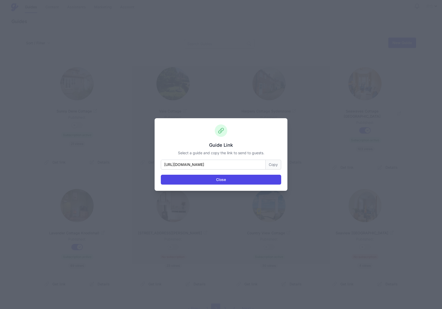
click at [273, 166] on button "Copy" at bounding box center [274, 165] width 16 height 10
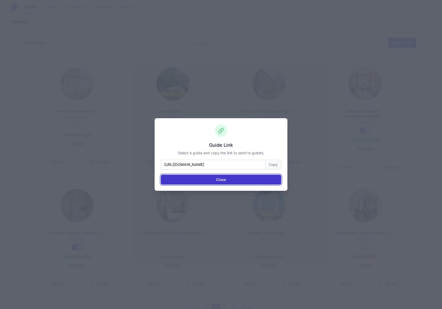
click at [225, 180] on button "Close" at bounding box center [221, 180] width 120 height 10
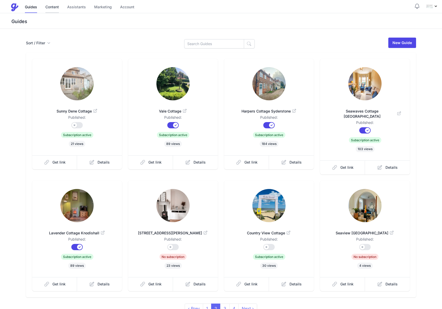
click at [47, 7] on link "Content" at bounding box center [51, 7] width 13 height 11
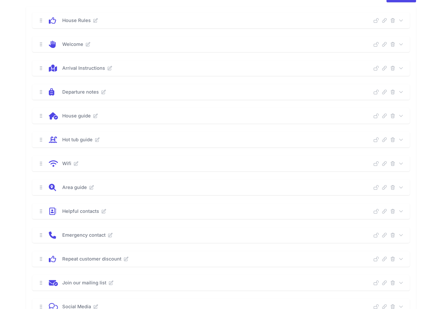
scroll to position [47, 0]
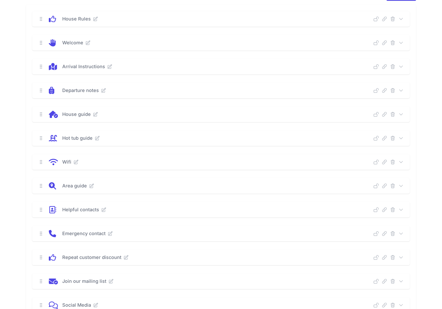
click at [350, 91] on icon at bounding box center [400, 90] width 3 height 2
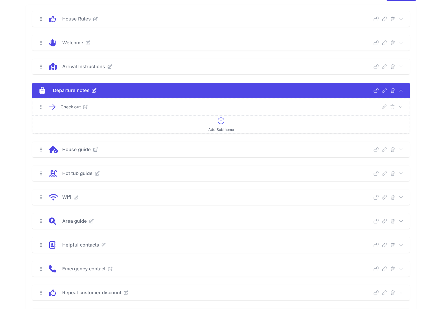
drag, startPoint x: 401, startPoint y: 107, endPoint x: 395, endPoint y: 108, distance: 6.2
click at [350, 107] on icon at bounding box center [400, 106] width 5 height 5
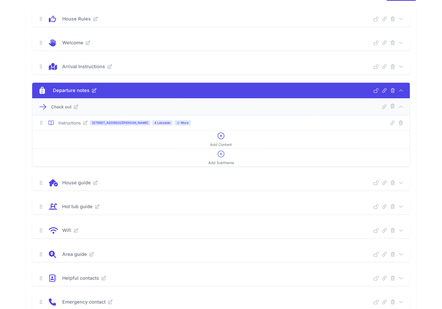
click at [86, 123] on icon at bounding box center [85, 122] width 5 height 5
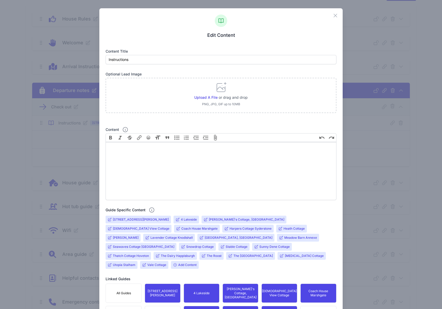
scroll to position [12, 0]
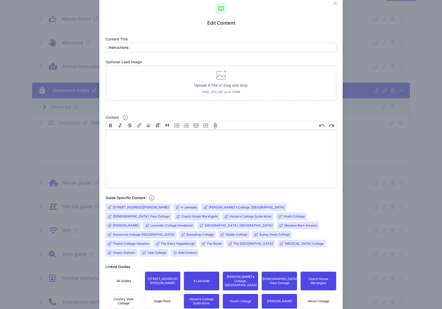
click at [179, 242] on input "The Dairy Happisburgh" at bounding box center [178, 244] width 34 height 4
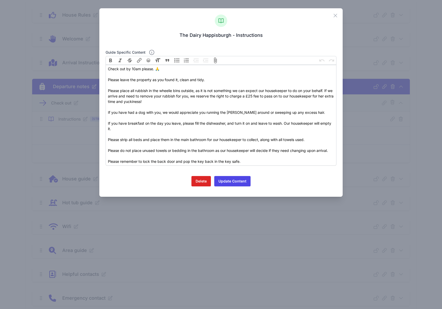
scroll to position [53, 0]
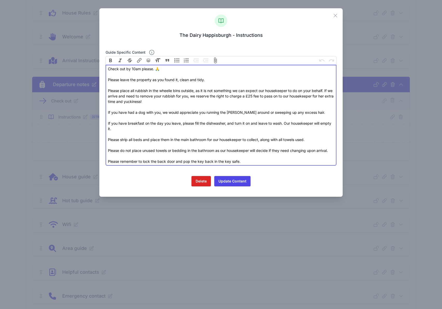
click at [160, 102] on div "Check out by 10am please. 🙏 Please leave the property as you found it, clean an…" at bounding box center [221, 115] width 226 height 98
drag, startPoint x: 163, startPoint y: 113, endPoint x: 221, endPoint y: 114, distance: 57.8
click at [221, 114] on div "Check out by 10am please. 🙏 Please leave the property as you found it, clean an…" at bounding box center [221, 115] width 226 height 98
click at [218, 113] on div "Check out by 10am please. 🙏 Please leave the property as you found it, clean an…" at bounding box center [221, 115] width 226 height 98
click at [238, 113] on div "Check out by 10am please. 🙏 Please leave the property as you found it, clean an…" at bounding box center [221, 115] width 226 height 98
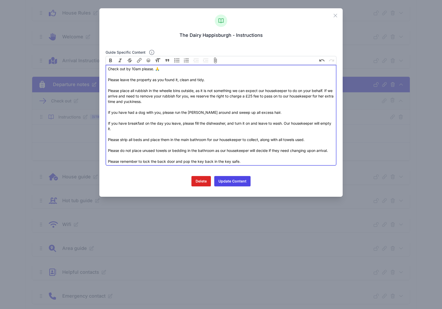
click at [272, 112] on div "Check out by 10am please. 🙏 Please leave the property as you found it, clean an…" at bounding box center [221, 115] width 226 height 98
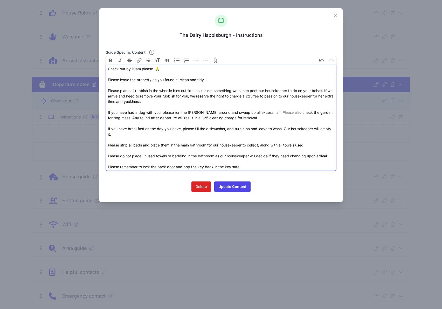
type trix-editor "<div>Check out by 10am please. 🙏<br><br>Please leave the property as you found …"
click at [203, 134] on div "Check out by 10am please. 🙏 Please leave the property as you found it, clean an…" at bounding box center [221, 117] width 226 height 103
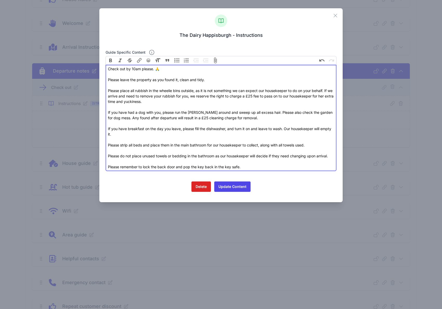
scroll to position [68, 0]
drag, startPoint x: 241, startPoint y: 168, endPoint x: 103, endPoint y: 61, distance: 174.4
click at [103, 61] on div "Close The Dairy Happisburgh - Instructions Guide specific content Bold Italic S…" at bounding box center [220, 105] width 243 height 194
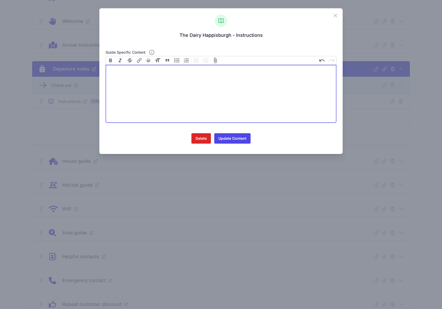
click at [210, 89] on trix-editor at bounding box center [221, 94] width 231 height 58
paste trix-editor "<div><strong>Check-out is by 10am</strong> ⏰</div><div>Before you go, please le…"
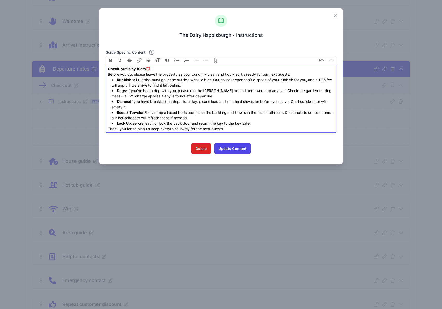
click at [176, 70] on div "Check-out is by 10am ⏰" at bounding box center [221, 68] width 226 height 5
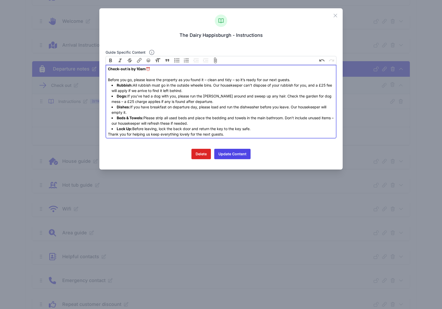
click at [199, 92] on li "Rubbish: All rubbish must go in the outside wheelie bins. Our housekeeper can’t…" at bounding box center [223, 87] width 223 height 11
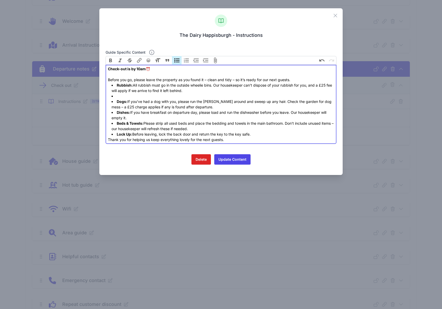
click at [206, 106] on li "Dogs: If you’ve had a dog with you, please run the hoover around and sweep up a…" at bounding box center [223, 104] width 223 height 11
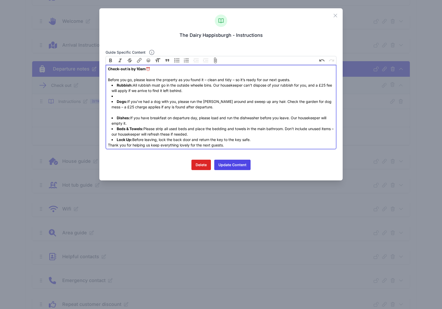
click at [154, 99] on li "Dogs: If you’ve had a dog with you, please run the hoover around and sweep up a…" at bounding box center [223, 104] width 223 height 11
click at [151, 96] on li at bounding box center [223, 95] width 223 height 5
click at [152, 122] on li "Dishes: If you have breakfast on departure day, please load and run the dishwas…" at bounding box center [223, 120] width 223 height 11
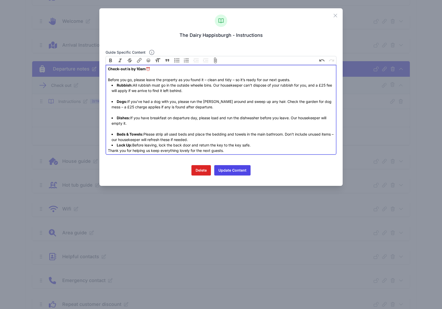
click at [203, 141] on li "Beds & Towels: Please strip all used beds and place the bedding and towels in t…" at bounding box center [223, 136] width 223 height 11
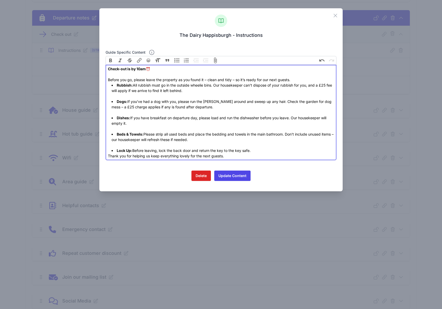
scroll to position [123, 0]
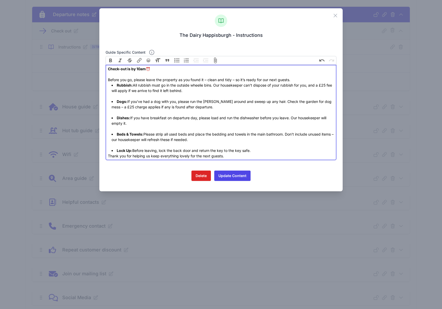
click at [253, 151] on li "Lock Up: Before leaving, lock the back door and return the key to the key safe." at bounding box center [223, 150] width 223 height 5
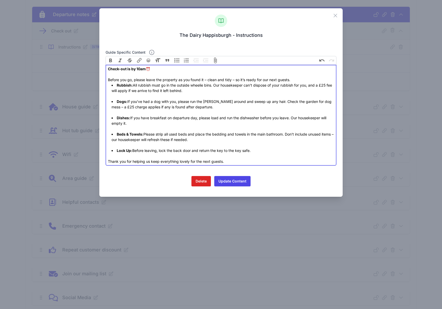
scroll to position [107, 0]
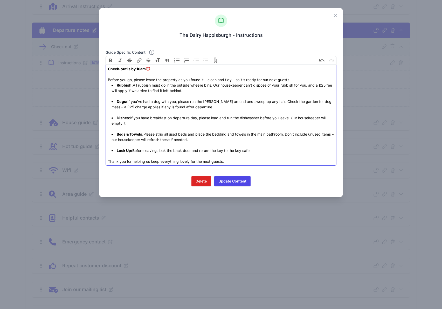
click at [299, 80] on div "Before you go, please leave the property as you found it – clean and tidy – so …" at bounding box center [221, 79] width 226 height 5
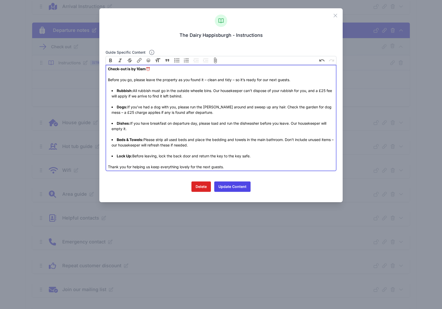
type trix-editor "<div><strong>Check-out is by 10am</strong> ⏰<br><br></div><div>Before you go, p…"
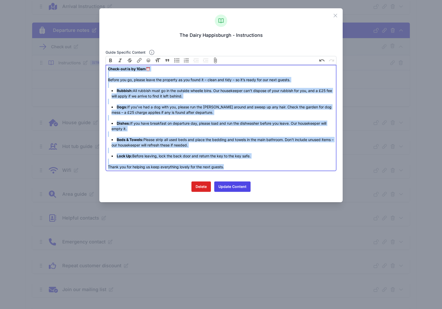
drag, startPoint x: 108, startPoint y: 69, endPoint x: 158, endPoint y: 166, distance: 109.8
click at [163, 180] on form "Guide specific content Bold Italic Strikethrough Link 😀 Heading Quote Code Code…" at bounding box center [221, 122] width 231 height 147
copy trix-editor "Check-out is by 10am ⏰ Before you go, please leave the property as you found it…"
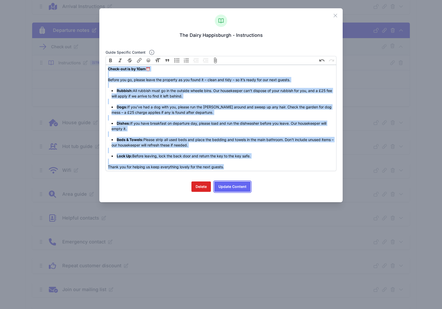
click at [235, 186] on button "Update Content" at bounding box center [232, 187] width 36 height 10
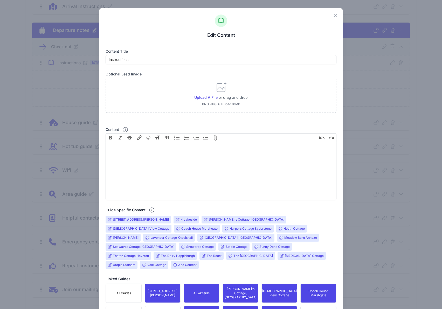
click at [141, 234] on span "[PERSON_NAME]" at bounding box center [123, 238] width 35 height 8
click at [138, 236] on input "[PERSON_NAME]" at bounding box center [126, 238] width 26 height 4
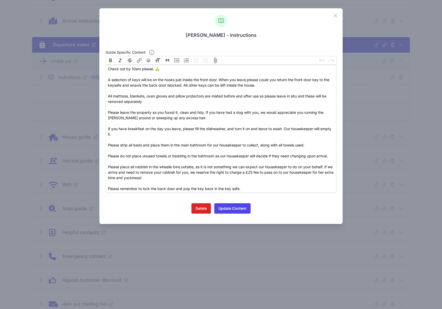
scroll to position [92, 0]
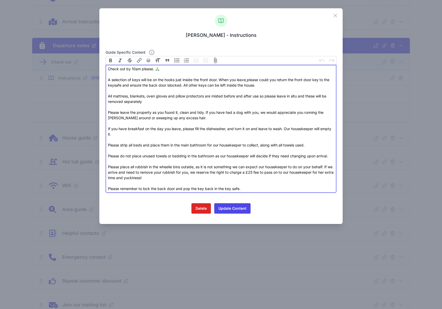
click at [228, 121] on div "All mattress, blankets, oven gloves and pillow protectors are misted before and…" at bounding box center [221, 139] width 226 height 103
drag, startPoint x: 245, startPoint y: 189, endPoint x: 99, endPoint y: 97, distance: 172.6
click at [99, 97] on div "Close Heidi Corner - Instructions Guide specific content Bold Italic Strikethro…" at bounding box center [221, 154] width 442 height 309
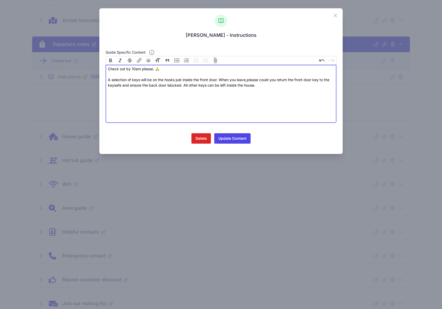
paste trix-editor "strong>Check-out is by 10am</strong> ⏰<br><br></div><div>Before you go, please …"
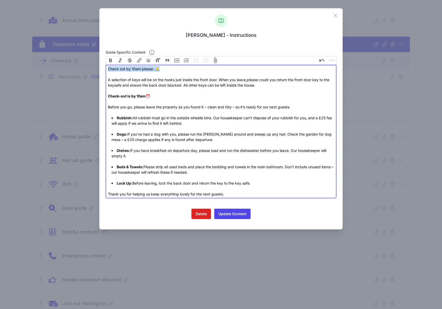
drag, startPoint x: 165, startPoint y: 71, endPoint x: 88, endPoint y: 66, distance: 77.1
click at [88, 66] on div "Close Heidi Corner - Instructions Guide specific content Bold Italic Strikethro…" at bounding box center [221, 154] width 442 height 309
drag, startPoint x: 210, startPoint y: 83, endPoint x: 116, endPoint y: 80, distance: 94.7
click at [104, 79] on div "Close Heidi Corner - Instructions Guide specific content Bold Italic Strikethro…" at bounding box center [220, 118] width 243 height 221
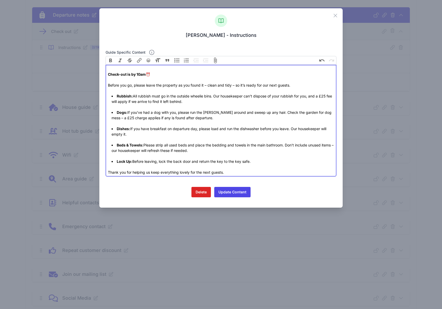
scroll to position [128, 0]
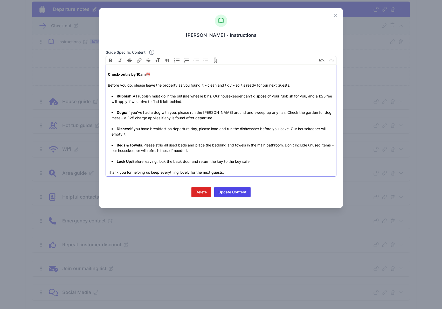
click at [258, 162] on li "Lock Up: Before leaving, lock the back door and return the key to the key safe." at bounding box center [223, 161] width 223 height 5
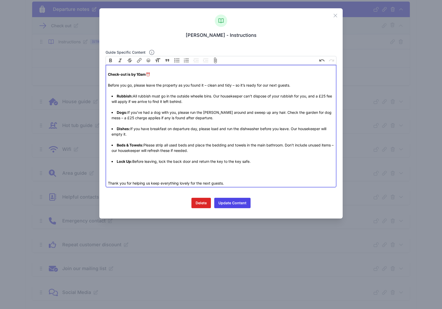
click at [278, 163] on li "Lock Up: Before leaving, lock the back door and return the key to the key safe." at bounding box center [223, 161] width 223 height 5
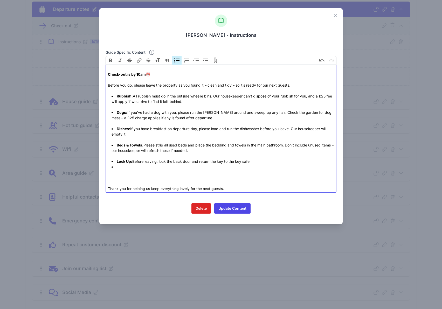
paste trix-editor "A selection of keys will be on the hooks just inside the front door. When you l…"
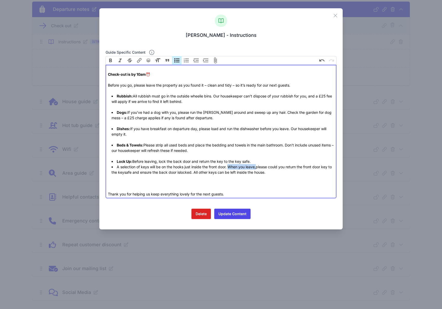
drag, startPoint x: 230, startPoint y: 168, endPoint x: 258, endPoint y: 168, distance: 28.5
click at [258, 168] on li "A selection of keys will be on the hooks just inside the front door. When you l…" at bounding box center [223, 169] width 223 height 11
click at [253, 162] on li "Lock Up: Before leaving, lock the back door and return the key to the key safe." at bounding box center [223, 161] width 223 height 5
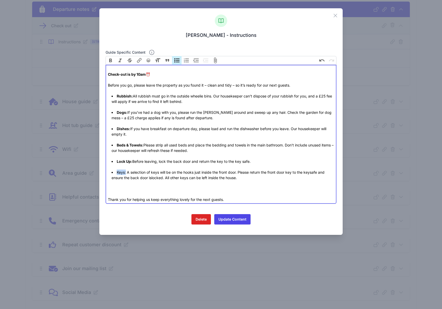
drag, startPoint x: 124, startPoint y: 173, endPoint x: 130, endPoint y: 119, distance: 54.5
click at [117, 173] on li "Keys: A selection of keys will be on the hooks just inside the front door. Plea…" at bounding box center [223, 175] width 223 height 11
click at [111, 60] on button "Bold" at bounding box center [111, 60] width 10 height 9
click at [153, 144] on li "Beds & Towels: Please strip all used beds and place the bedding and towels in t…" at bounding box center [223, 147] width 223 height 11
click at [144, 186] on div at bounding box center [221, 186] width 226 height 11
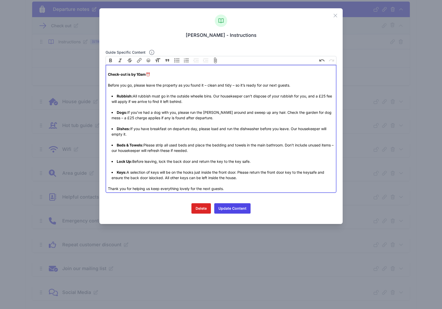
type trix-editor "<div><br></div><div><strong>Check-out is by 10am</strong> ⏰<br><br></div><div>B…"
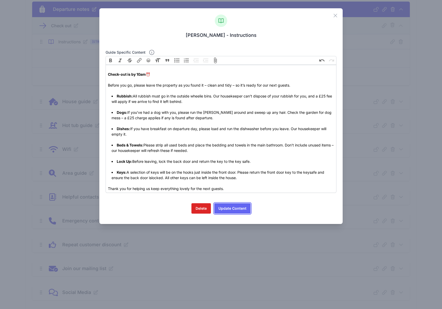
click at [231, 209] on button "Update Content" at bounding box center [232, 208] width 36 height 10
